Goal: Task Accomplishment & Management: Manage account settings

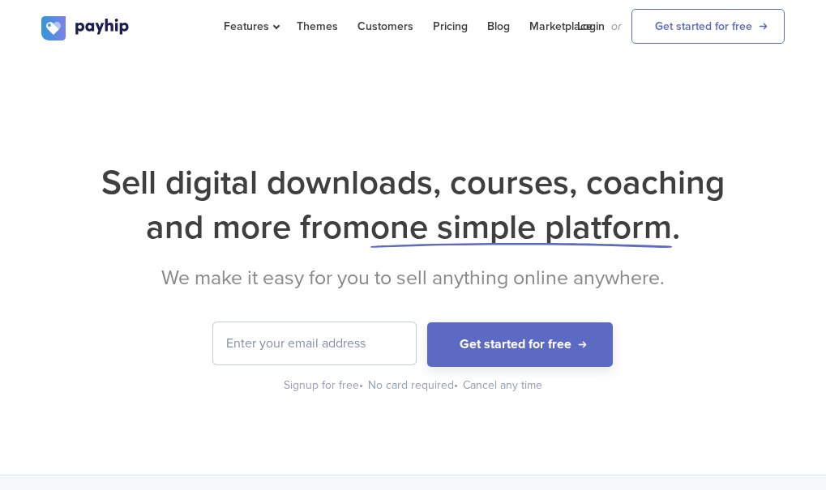
click at [305, 347] on input "email" at bounding box center [314, 344] width 203 height 42
type input "purplek3636@gmail.com"
click at [71, 34] on img at bounding box center [85, 28] width 89 height 24
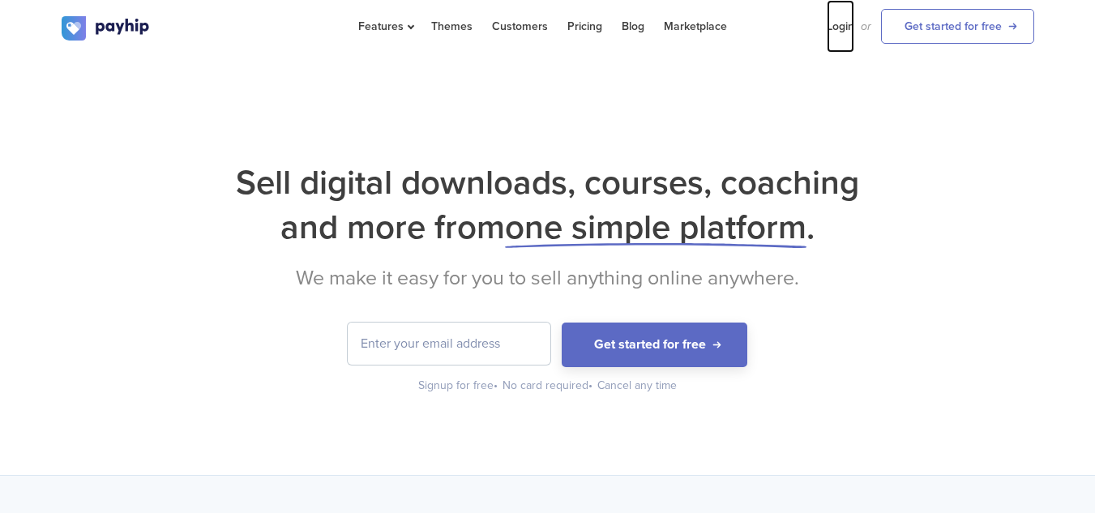
click at [825, 31] on link "Login" at bounding box center [841, 26] width 28 height 53
